Goal: Information Seeking & Learning: Learn about a topic

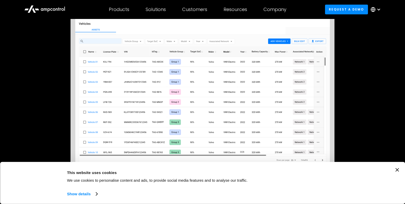
scroll to position [86, 0]
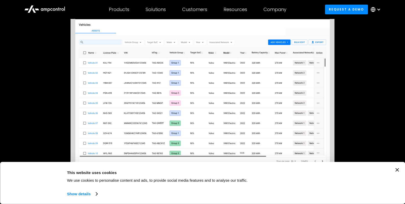
click at [187, 83] on img at bounding box center [203, 87] width 265 height 170
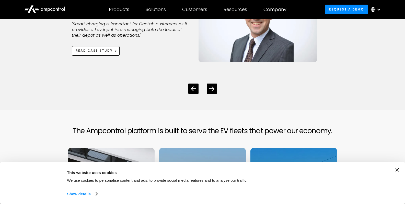
scroll to position [1488, 0]
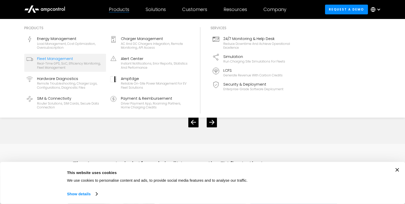
click at [57, 64] on div "Real-time GPS, SoC, efficiency monitoring, fleet management" at bounding box center [70, 65] width 67 height 8
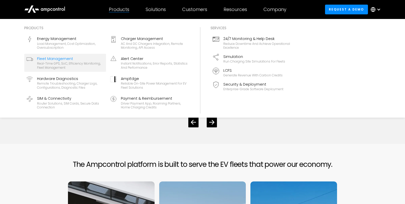
click at [374, 144] on section "What Fleet Owners Say Ihor Starepravo Head of Software at WattEV "Ampcontrol's …" at bounding box center [202, 58] width 405 height 170
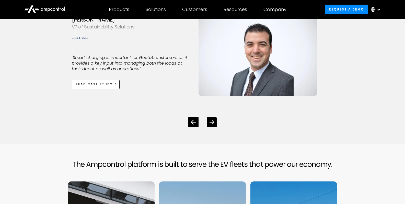
click at [211, 124] on icon "Next slide" at bounding box center [212, 121] width 5 height 5
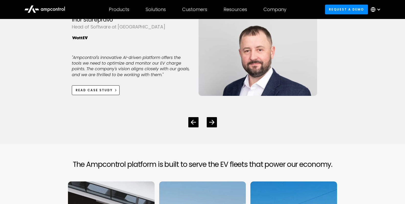
click at [213, 127] on div at bounding box center [203, 118] width 262 height 18
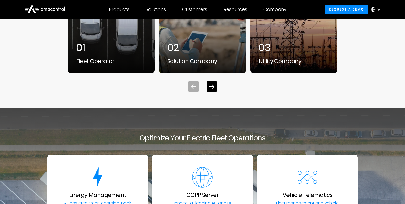
scroll to position [1734, 0]
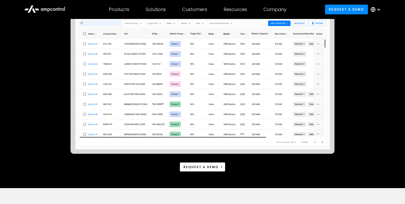
scroll to position [98, 0]
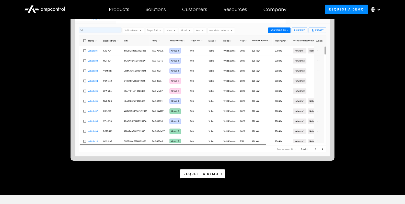
click at [53, 9] on icon at bounding box center [44, 9] width 41 height 12
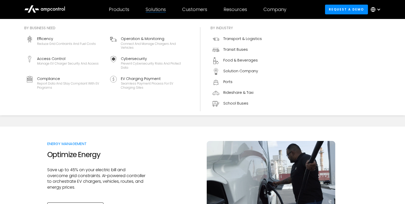
scroll to position [151, 0]
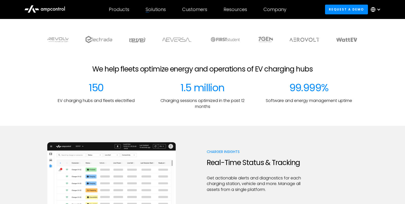
click at [127, 158] on img at bounding box center [111, 181] width 129 height 79
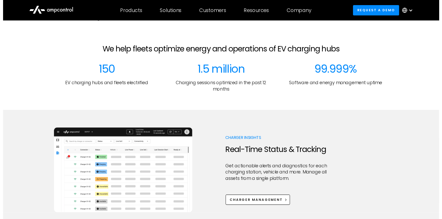
scroll to position [200, 0]
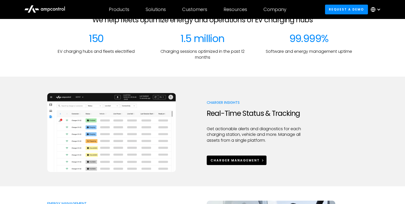
click at [234, 159] on div "Charger Management" at bounding box center [235, 160] width 49 height 5
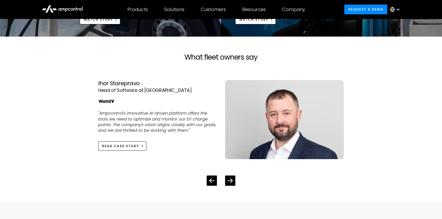
scroll to position [1033, 0]
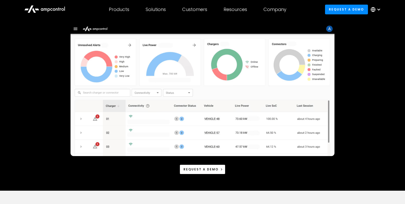
scroll to position [71, 0]
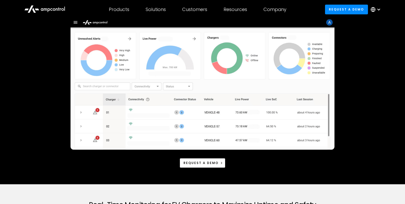
click at [132, 157] on div "Request a demo" at bounding box center [202, 92] width 311 height 150
click at [354, 57] on div "Request a demo" at bounding box center [202, 92] width 311 height 150
click at [26, 18] on div "Products Products Energy Management Load management, cost optimization, oversub…" at bounding box center [202, 9] width 405 height 19
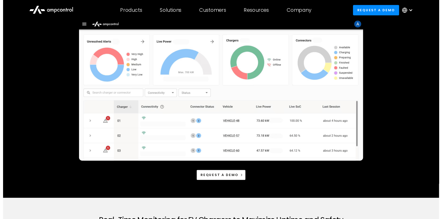
scroll to position [70, 0]
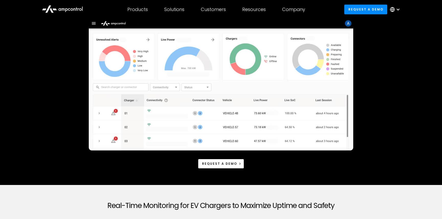
click at [71, 52] on div "Request a demo" at bounding box center [220, 93] width 311 height 150
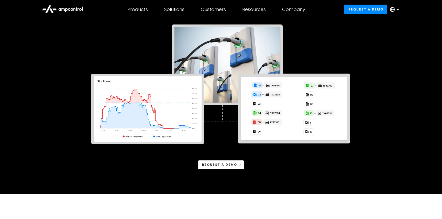
scroll to position [58, 0]
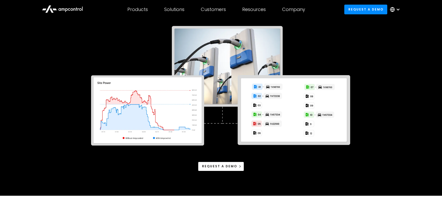
click at [291, 168] on div "Request a demo" at bounding box center [221, 166] width 270 height 9
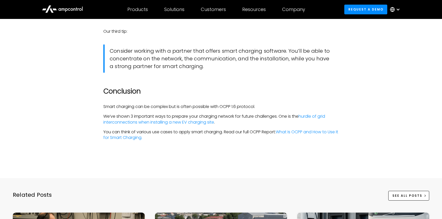
scroll to position [1270, 0]
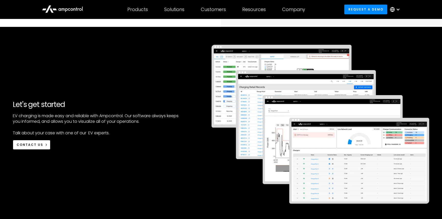
scroll to position [701, 0]
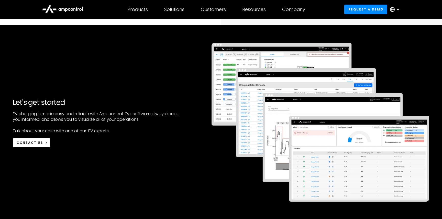
click at [360, 137] on img at bounding box center [321, 122] width 218 height 159
click at [204, 158] on div at bounding box center [314, 123] width 229 height 166
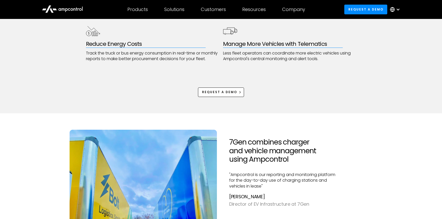
scroll to position [493, 0]
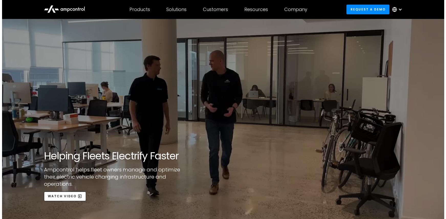
scroll to position [29, 0]
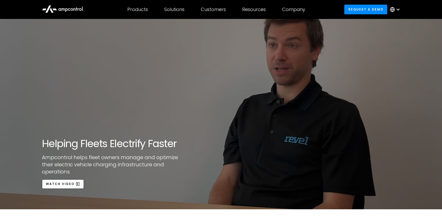
click at [52, 183] on div "open lightbox" at bounding box center [221, 99] width 442 height 219
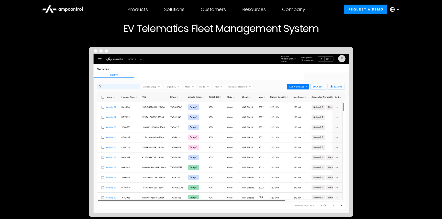
scroll to position [43, 0]
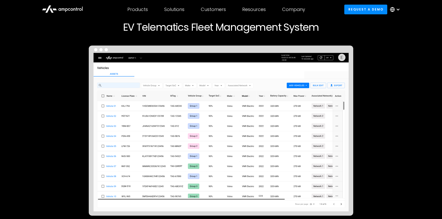
drag, startPoint x: 369, startPoint y: 128, endPoint x: 371, endPoint y: 112, distance: 16.5
click at [369, 128] on div "Request a demo" at bounding box center [220, 140] width 311 height 188
